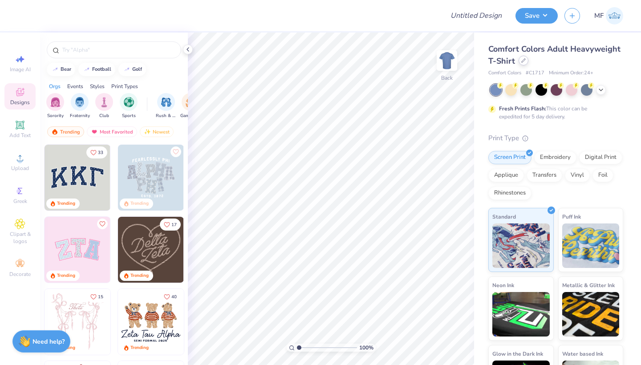
click at [524, 62] on icon at bounding box center [523, 60] width 4 height 4
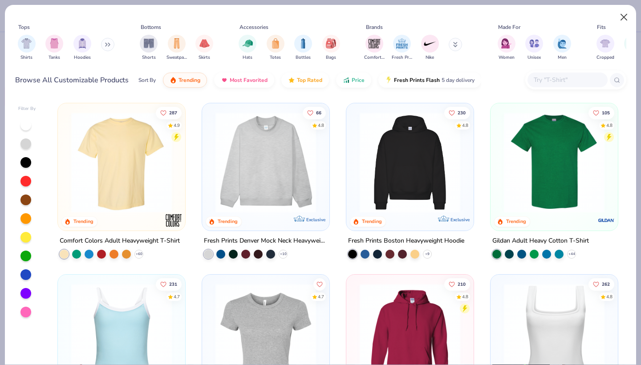
click at [622, 17] on button "Close" at bounding box center [624, 17] width 17 height 17
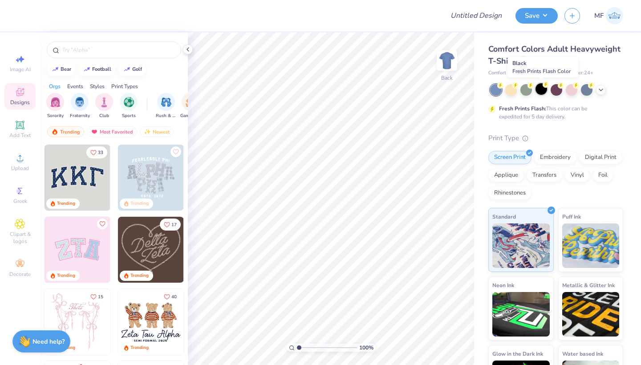
click at [539, 88] on div at bounding box center [541, 89] width 12 height 12
click at [440, 64] on img at bounding box center [447, 61] width 36 height 36
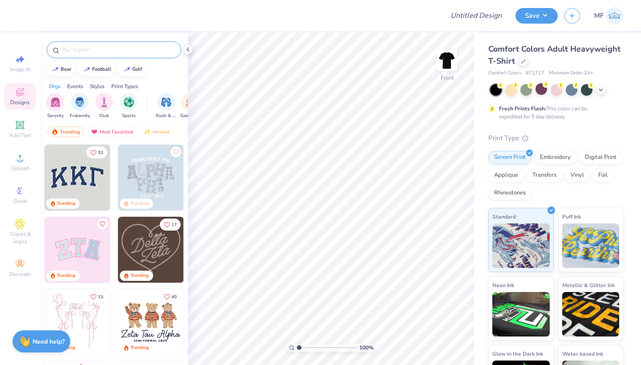
click at [101, 48] on input "text" at bounding box center [118, 49] width 114 height 9
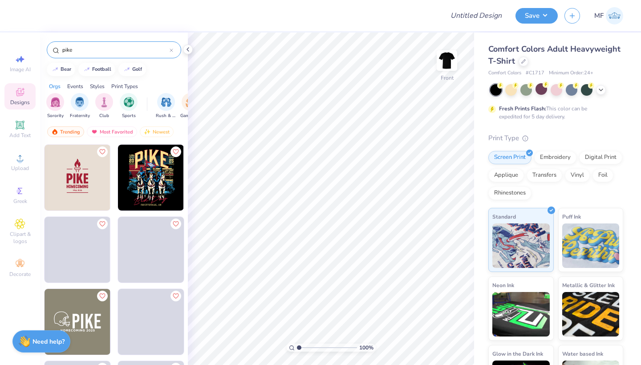
type input "pike"
click at [163, 166] on img at bounding box center [151, 178] width 66 height 66
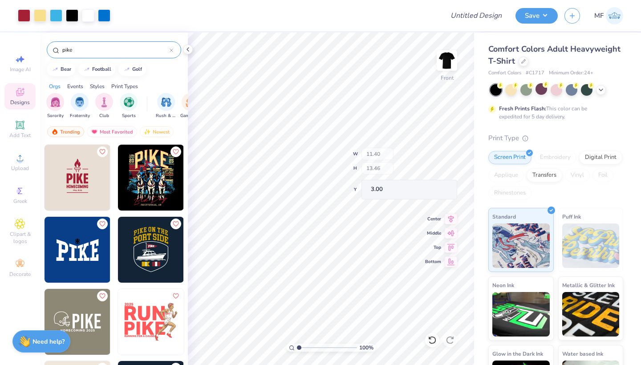
type input "8.11"
type input "4.76"
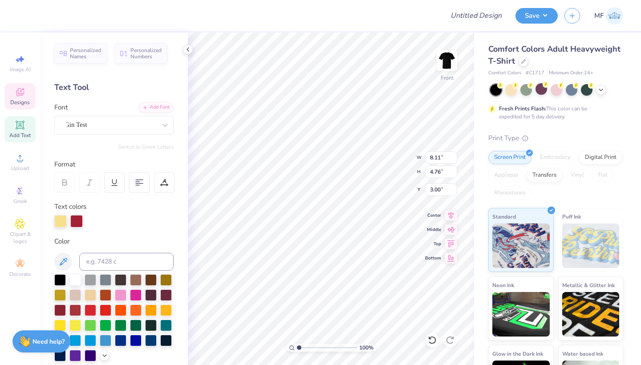
scroll to position [0, 1]
type textarea "SAMMYS"
type input "9.00"
type input "3.12"
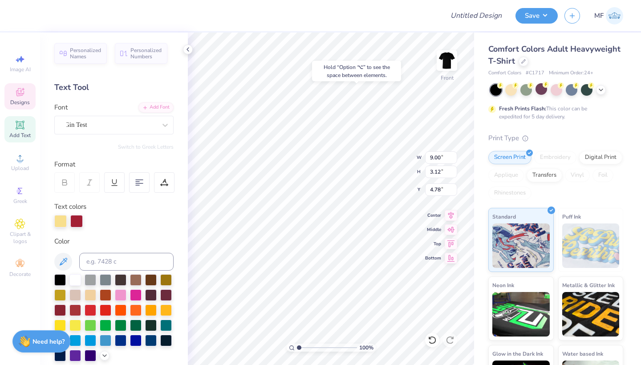
type input "3.91"
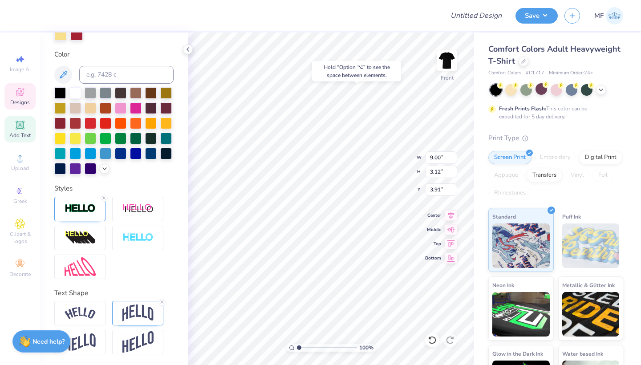
scroll to position [0, 0]
click at [89, 268] on img at bounding box center [80, 266] width 31 height 19
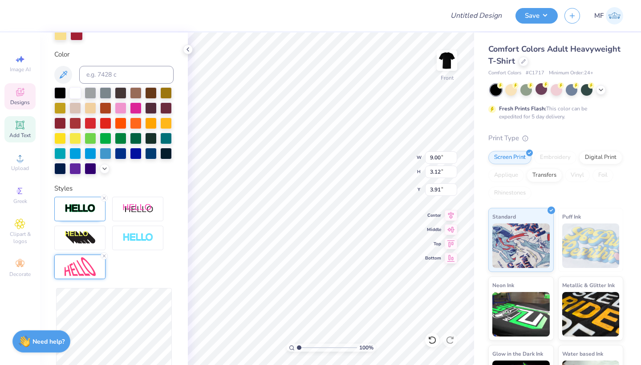
scroll to position [238, 0]
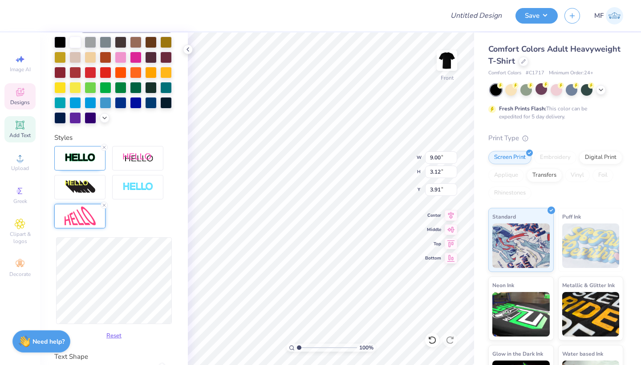
type input "3.90"
type input "3.51"
type input "4.54"
type input "3.20"
type input "8.10"
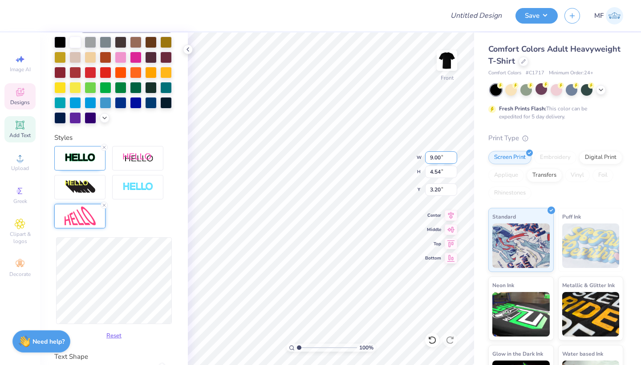
type input "4.09"
type input "3.63"
type input "8.09"
type input "4.41"
type input "3.47"
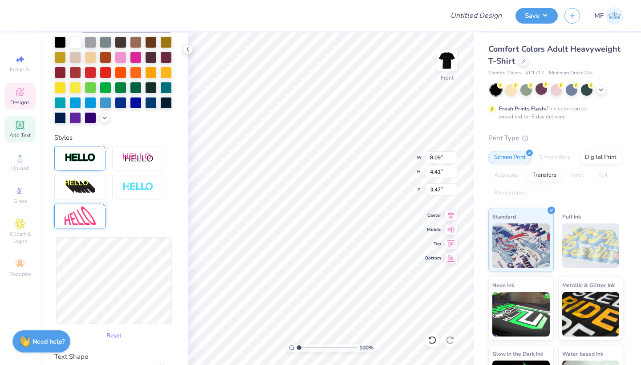
type input "4.67"
type input "3.34"
click at [86, 212] on img at bounding box center [80, 216] width 31 height 19
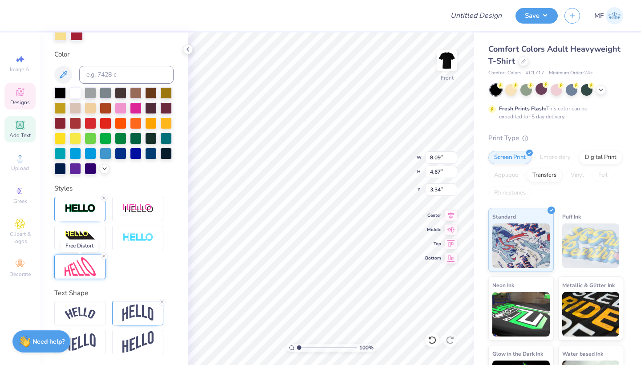
scroll to position [187, 0]
click at [128, 323] on div at bounding box center [137, 313] width 51 height 24
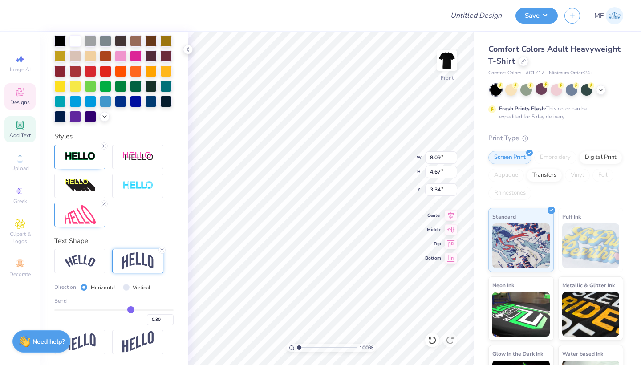
scroll to position [239, 0]
type input "0.29"
type input "0.28"
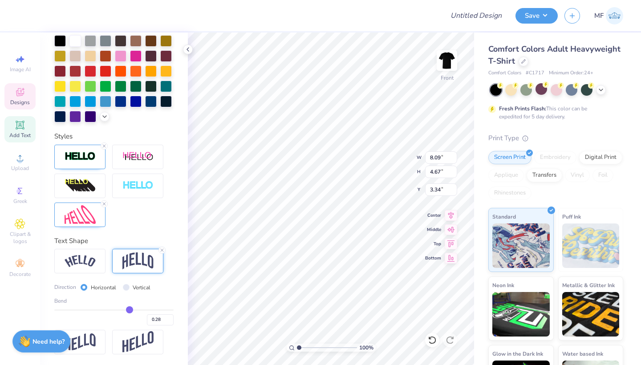
type input "0.27"
type input "0.26"
type input "0.25"
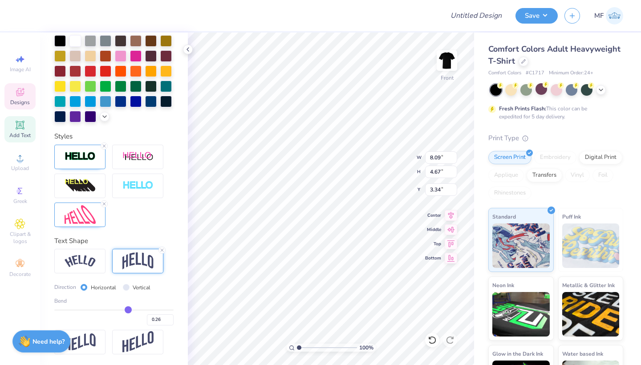
type input "0.25"
type input "0.24"
type input "0.23"
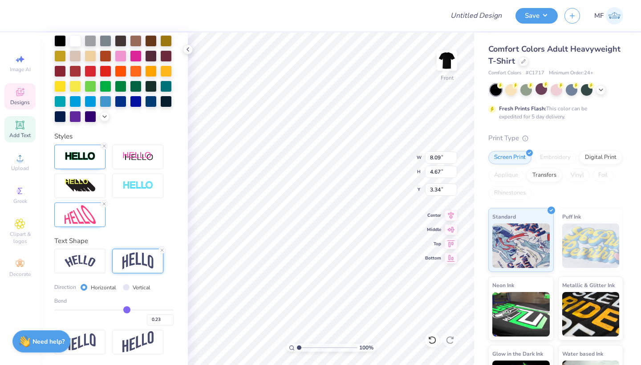
type input "0.23"
click at [127, 309] on input "range" at bounding box center [113, 309] width 119 height 1
type input "8.08"
type input "0.22"
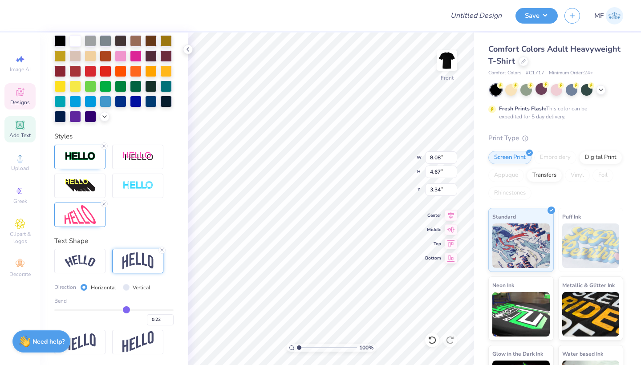
type input "0.21"
type input "0.2"
type input "0.20"
type input "0.19"
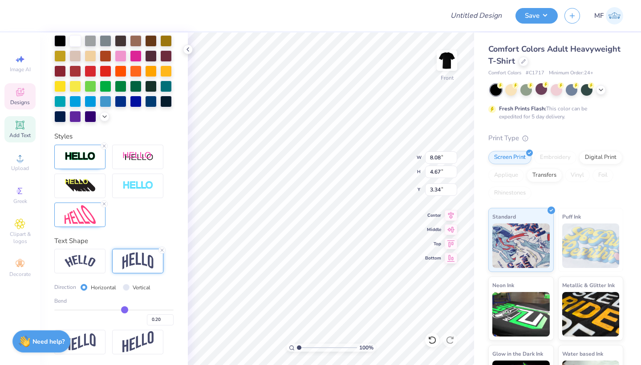
type input "0.19"
type input "0.18"
click at [124, 309] on input "range" at bounding box center [113, 309] width 119 height 1
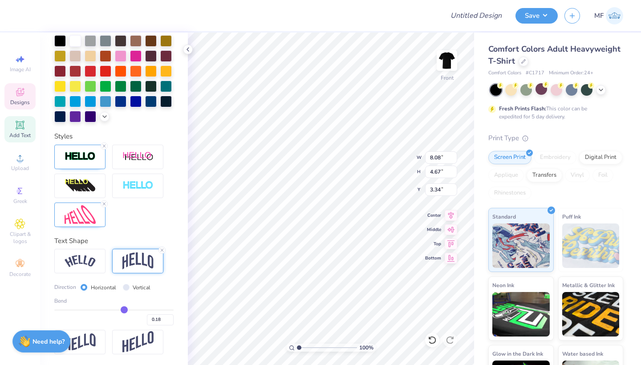
type input "3.00"
type input "7.69"
type input "4.45"
drag, startPoint x: 299, startPoint y: 347, endPoint x: 316, endPoint y: 347, distance: 17.4
click at [316, 347] on input "range" at bounding box center [327, 348] width 60 height 8
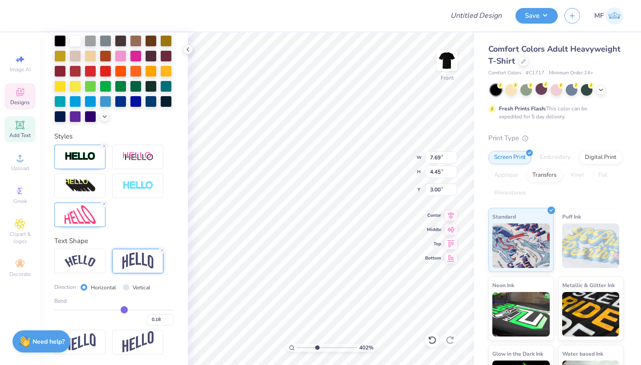
type input "3.87"
type input "0.95"
type input "0.29"
type input "6.88"
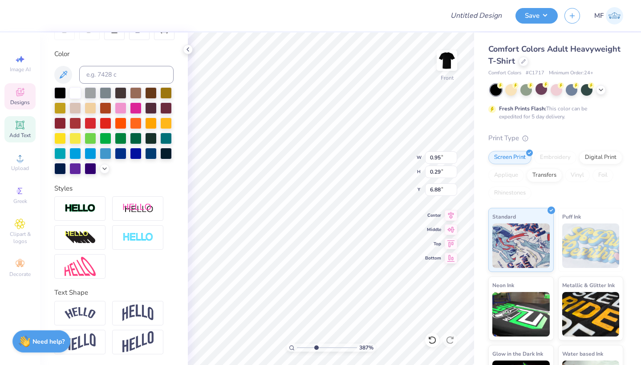
type textarea "SAM"
click at [185, 229] on div "Personalized Names Personalized Numbers Text Tool Add Font Font GRK1 Roman Clas…" at bounding box center [114, 198] width 148 height 333
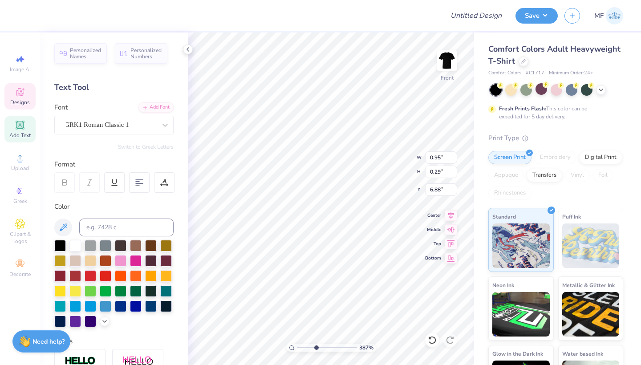
scroll to position [0, 0]
type input "11.37"
type input "9.18"
type input "4.34"
type input "0.95"
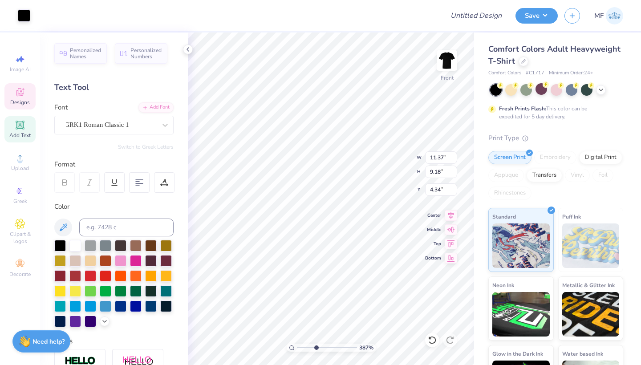
type input "0.29"
type input "6.83"
type input "0.82"
type input "0.25"
type input "6.87"
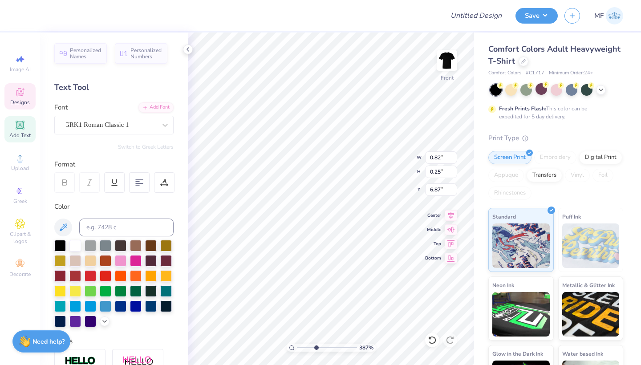
type input "10.62"
type input "3.37"
type input "6.64"
type input "1.26"
drag, startPoint x: 316, startPoint y: 348, endPoint x: 300, endPoint y: 346, distance: 15.6
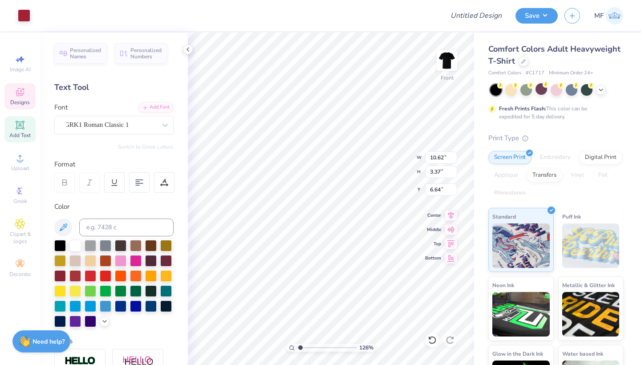
click at [300, 346] on input "range" at bounding box center [327, 348] width 60 height 8
type input "1.23"
type input "0.38"
type input "4.24"
type input "8.17"
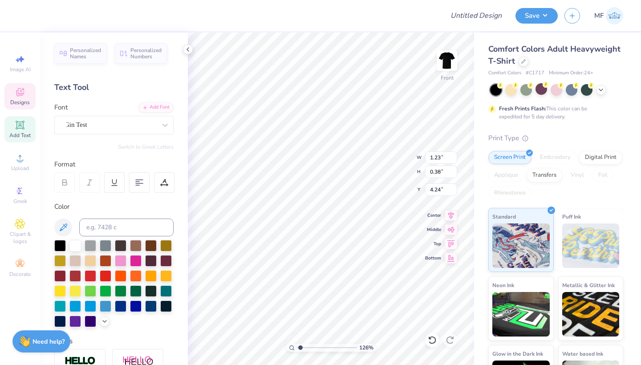
type input "2.20"
type input "14.03"
type textarea "B"
type textarea "Fall Rush"
type textarea "f"
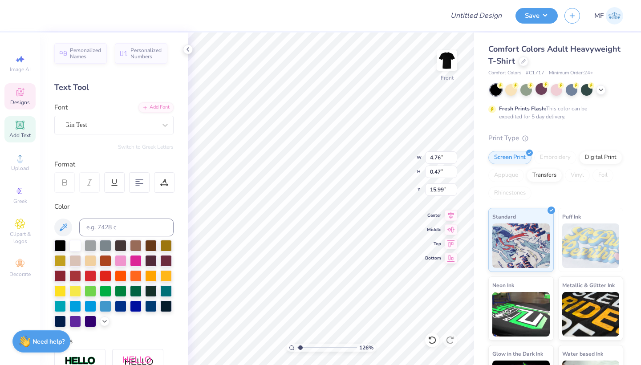
scroll to position [0, 1]
type textarea "GENESEO, nY"
type input "16.04"
type textarea "SIGMA"
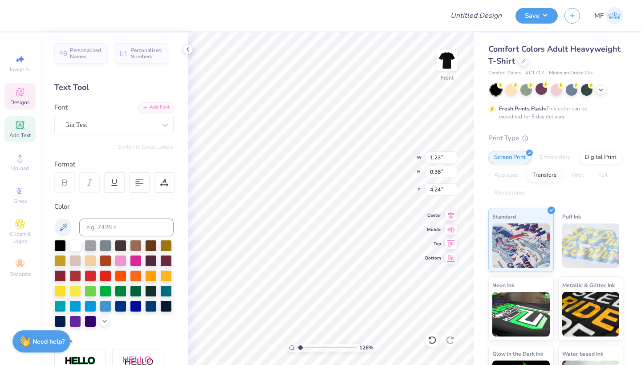
scroll to position [0, 0]
type input "1.15"
type input "0.49"
type input "4.19"
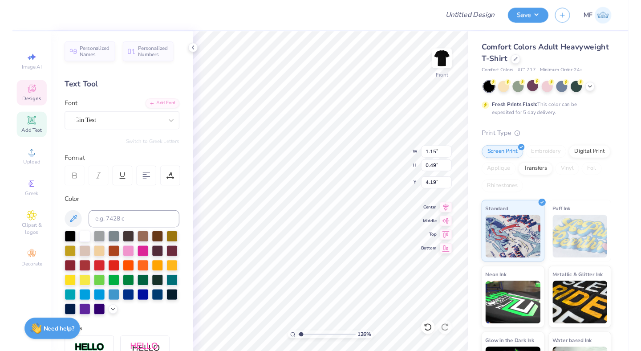
scroll to position [0, 1]
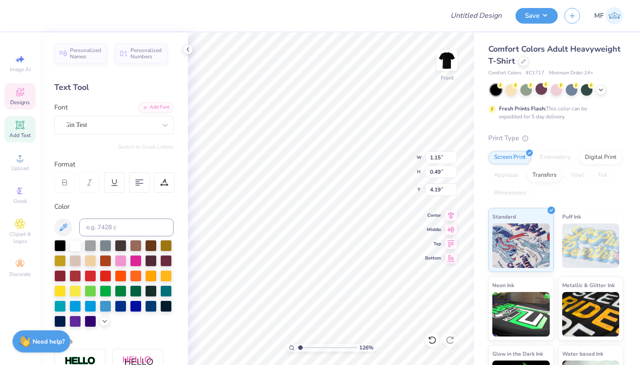
type textarea "ALPHA MU"
type input "1.90"
type input "0.38"
type input "4.24"
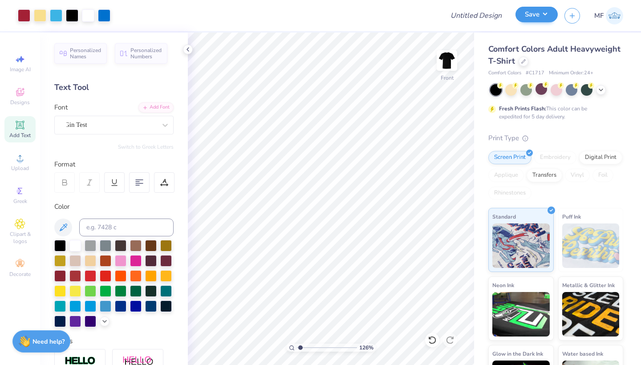
click at [537, 17] on button "Save" at bounding box center [536, 15] width 42 height 16
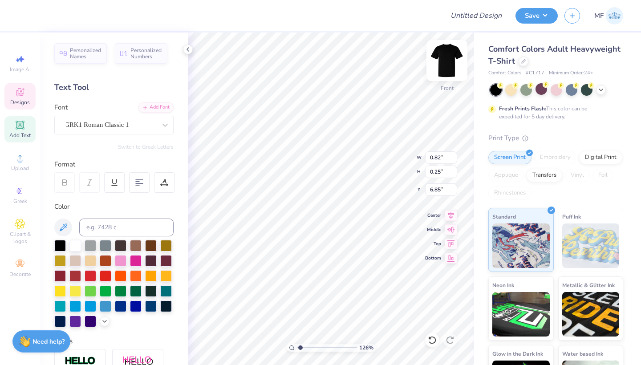
click at [445, 56] on img at bounding box center [447, 61] width 36 height 36
type input "2.65"
type input "0.82"
type input "3.00"
click at [452, 55] on img at bounding box center [447, 61] width 36 height 36
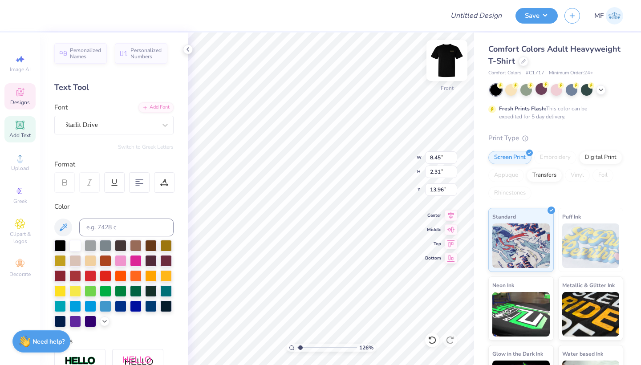
click at [446, 66] on img at bounding box center [447, 61] width 36 height 36
type input "3.89"
type input "1.06"
type input "4.07"
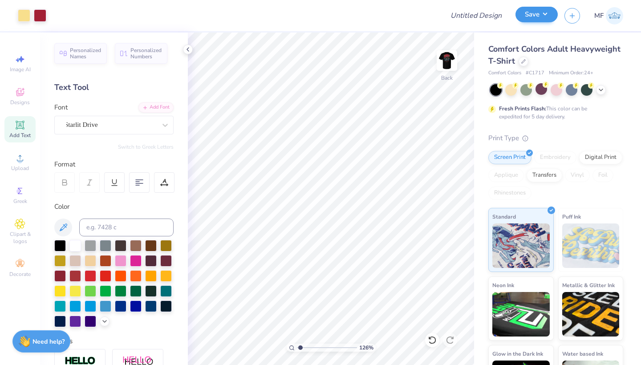
click at [533, 10] on button "Save" at bounding box center [536, 15] width 42 height 16
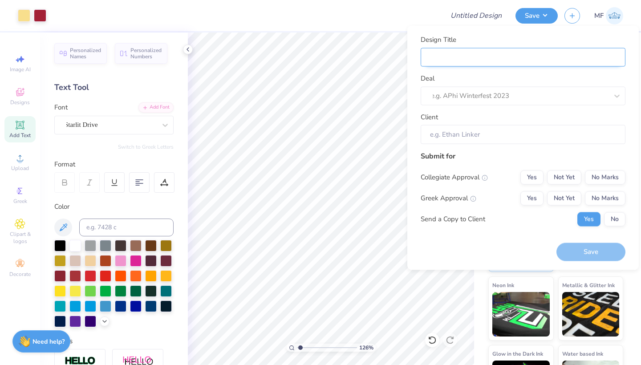
click at [617, 62] on input "Design Title" at bounding box center [523, 57] width 205 height 19
type input "r"
type input "ru"
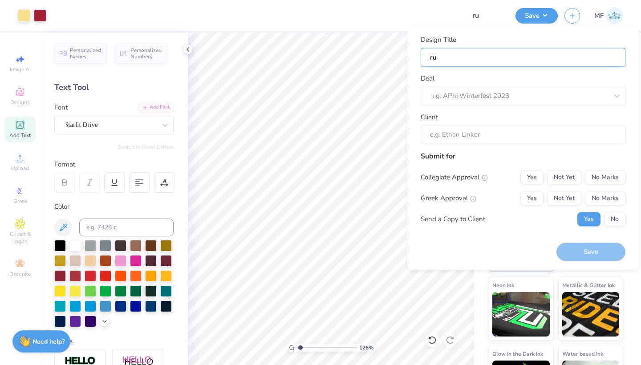
type input "rus"
type input "rush"
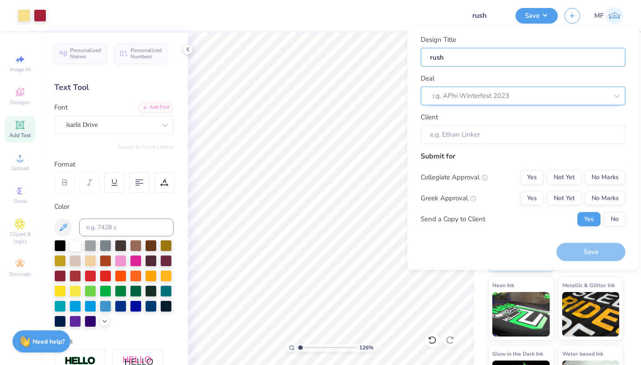
type input "rush"
click at [532, 96] on div at bounding box center [510, 96] width 159 height 12
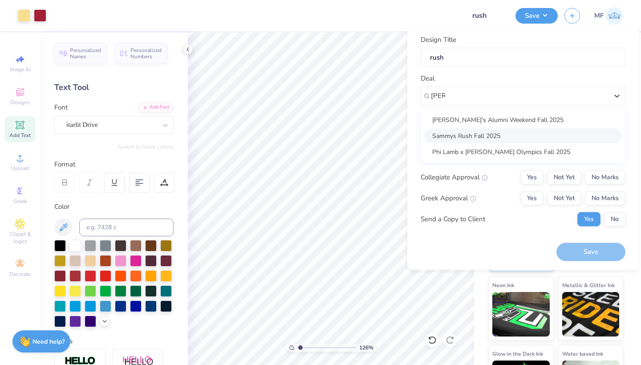
click at [506, 139] on div "Sammys Rush Fall 2025" at bounding box center [523, 135] width 198 height 15
type input "sam"
type input "Shane Ferris"
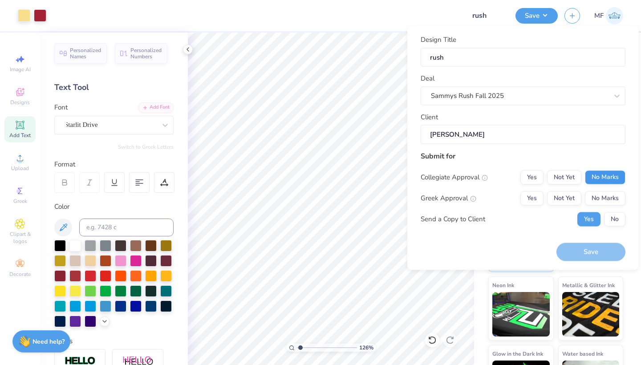
click at [593, 173] on button "No Marks" at bounding box center [605, 177] width 41 height 14
click at [524, 199] on button "Yes" at bounding box center [531, 198] width 23 height 14
click at [594, 256] on button "Save" at bounding box center [590, 252] width 69 height 18
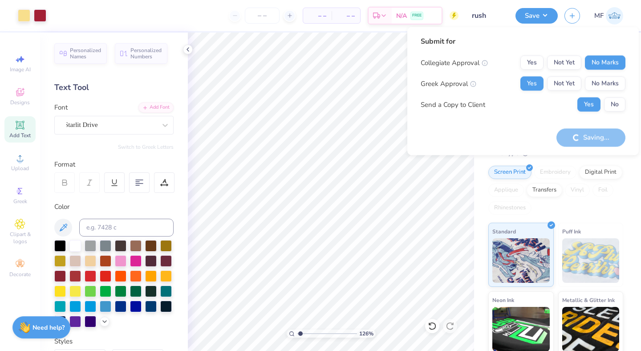
type input "1"
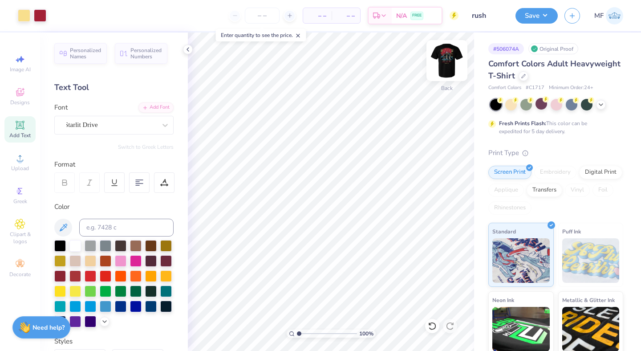
click at [439, 67] on img at bounding box center [447, 61] width 36 height 36
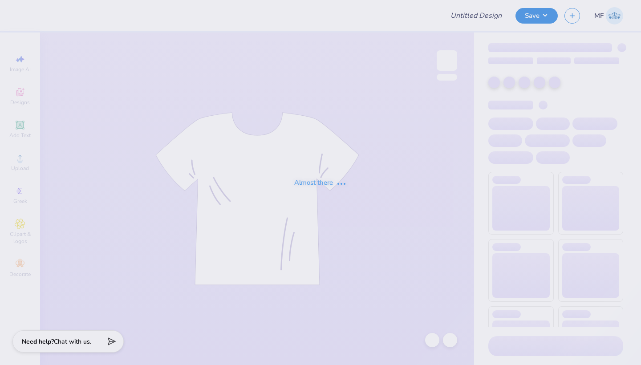
type input "rush"
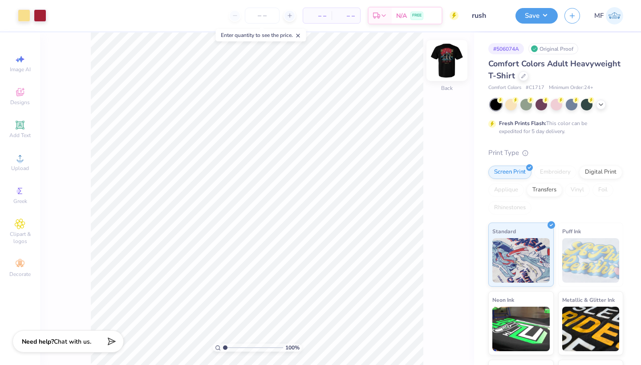
click at [454, 57] on img at bounding box center [447, 61] width 36 height 36
click at [446, 59] on div at bounding box center [446, 60] width 41 height 41
click at [57, 16] on div "– – Per Item – – Total Est. Delivery N/A FREE" at bounding box center [256, 15] width 406 height 31
click at [450, 57] on img at bounding box center [447, 61] width 36 height 36
click at [51, 16] on div at bounding box center [56, 14] width 12 height 12
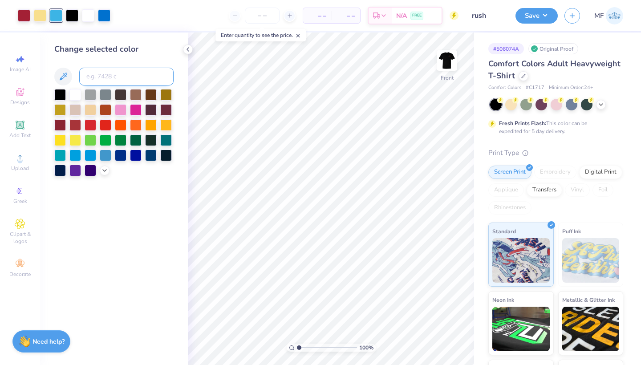
click at [101, 68] on input at bounding box center [126, 77] width 94 height 18
type input "285"
click at [431, 341] on icon at bounding box center [432, 340] width 9 height 9
click at [120, 81] on input at bounding box center [126, 77] width 94 height 18
type input "298"
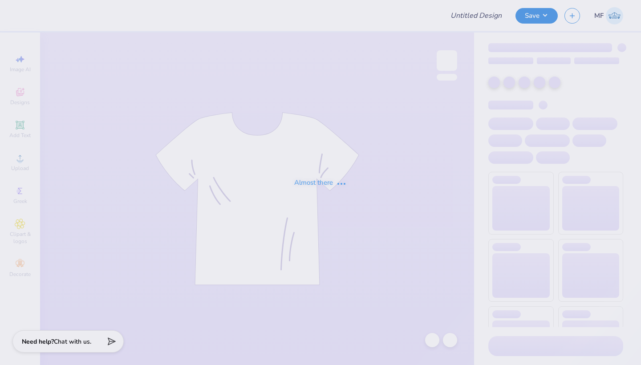
type input "rush"
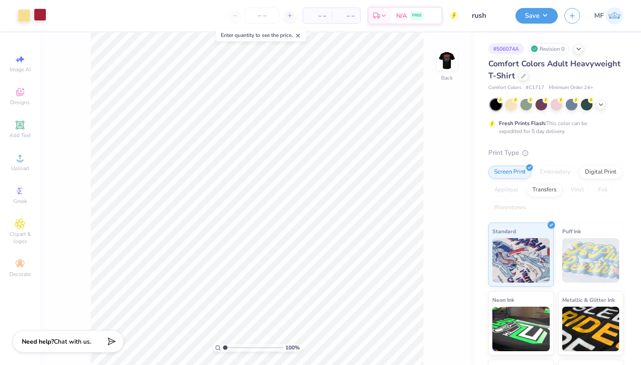
click at [40, 16] on div at bounding box center [40, 14] width 12 height 12
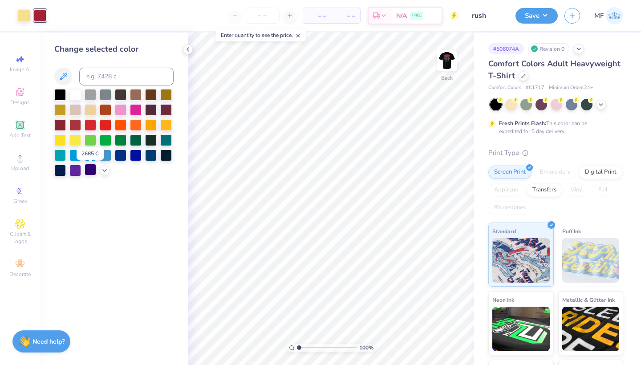
click at [89, 171] on div at bounding box center [91, 170] width 12 height 12
click at [78, 170] on div at bounding box center [75, 170] width 12 height 12
click at [444, 58] on img at bounding box center [447, 61] width 36 height 36
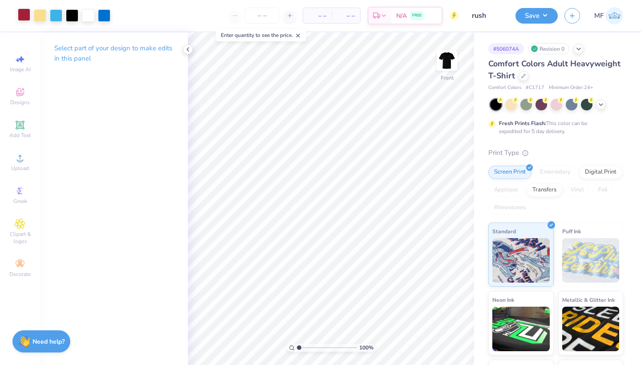
click at [24, 13] on div at bounding box center [24, 14] width 12 height 12
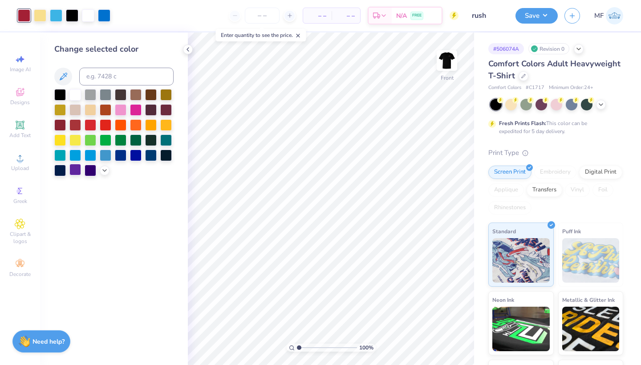
click at [75, 170] on div at bounding box center [75, 170] width 12 height 12
click at [108, 16] on div at bounding box center [104, 14] width 12 height 12
click at [134, 77] on input at bounding box center [126, 77] width 94 height 18
type input "298"
click at [549, 15] on button "Save" at bounding box center [536, 15] width 42 height 16
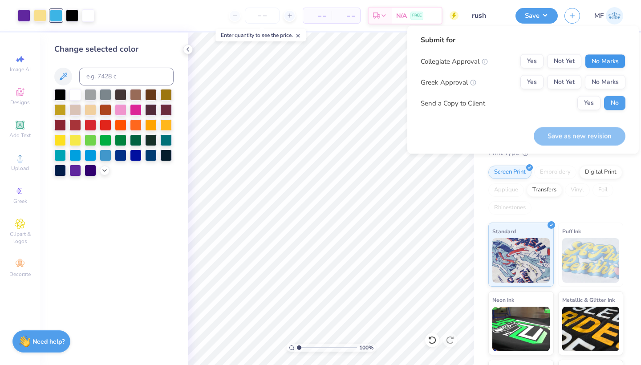
click at [612, 60] on button "No Marks" at bounding box center [605, 61] width 41 height 14
click at [541, 76] on button "Yes" at bounding box center [531, 82] width 23 height 14
click at [589, 109] on button "Yes" at bounding box center [588, 103] width 23 height 14
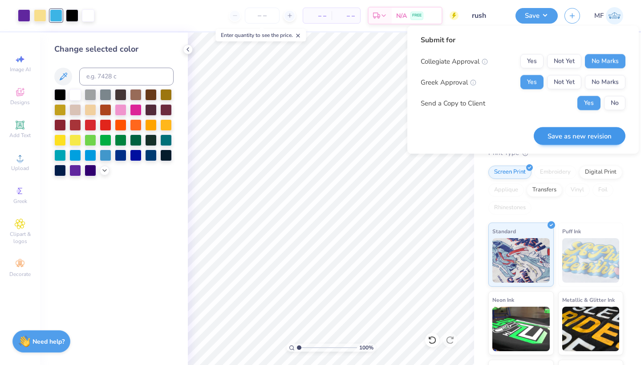
click at [586, 129] on button "Save as new revision" at bounding box center [580, 136] width 92 height 18
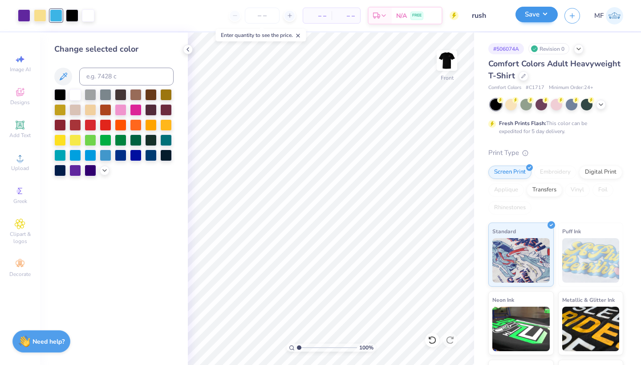
click at [541, 12] on button "Save" at bounding box center [536, 15] width 42 height 16
